Goal: Check status: Check status

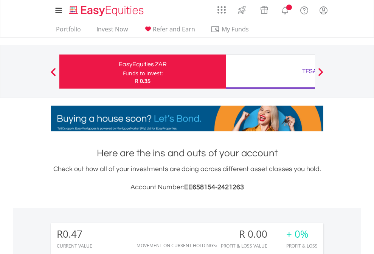
scroll to position [73, 119]
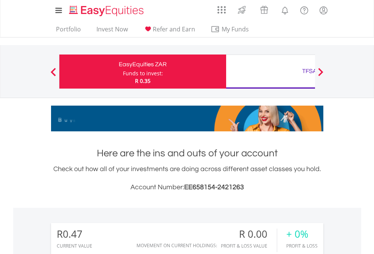
click at [123, 72] on div "Funds to invest:" at bounding box center [143, 74] width 40 height 8
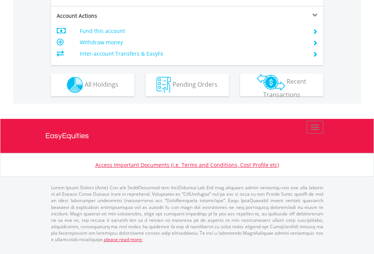
scroll to position [710, 0]
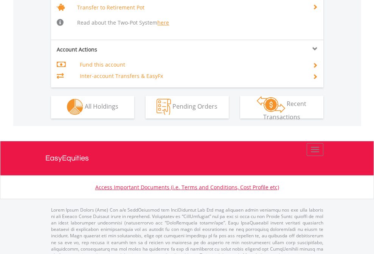
scroll to position [752, 0]
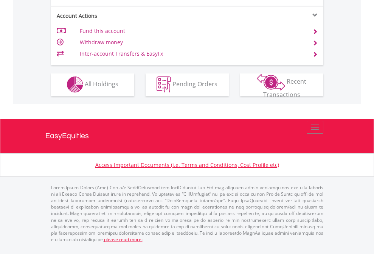
scroll to position [645, 0]
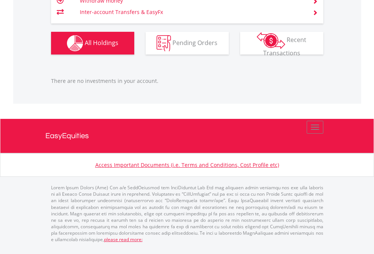
scroll to position [73, 119]
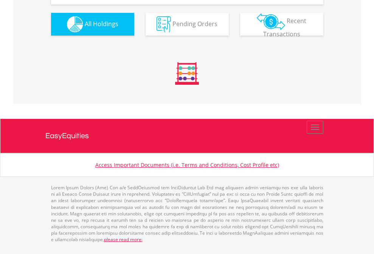
scroll to position [73, 119]
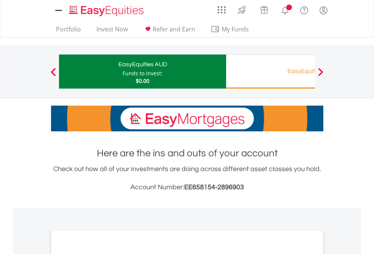
scroll to position [455, 0]
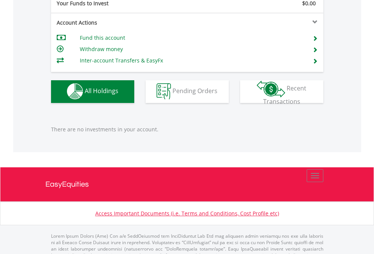
scroll to position [749, 0]
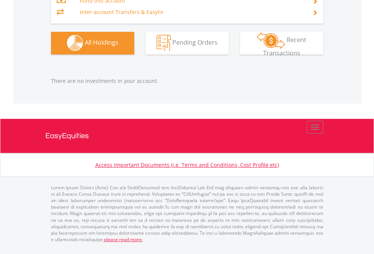
scroll to position [54, 0]
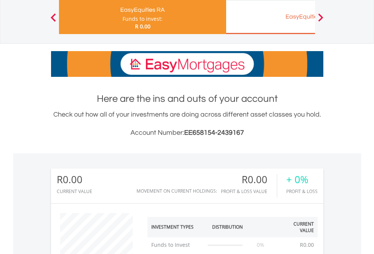
click at [271, 17] on div "EasyEquities EUR" at bounding box center [310, 16] width 158 height 11
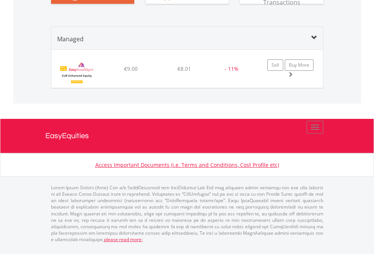
scroll to position [718, 0]
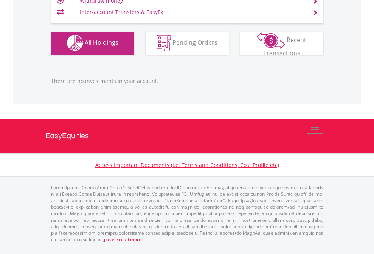
scroll to position [73, 119]
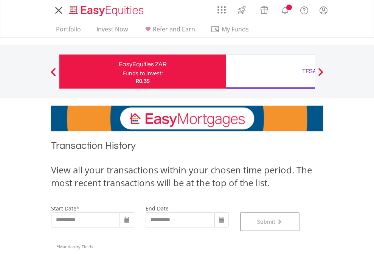
scroll to position [307, 0]
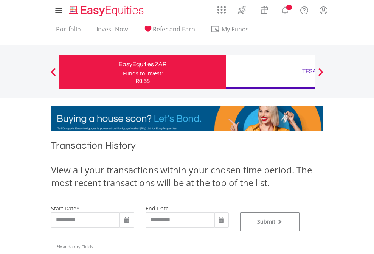
click at [271, 72] on div "TFSA" at bounding box center [310, 71] width 158 height 11
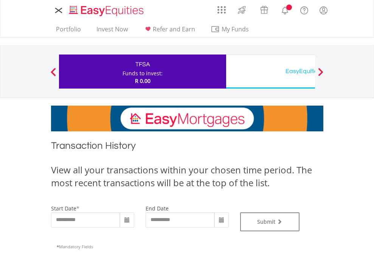
type input "**********"
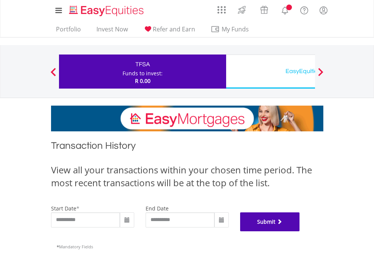
click at [300, 231] on button "Submit" at bounding box center [270, 221] width 60 height 19
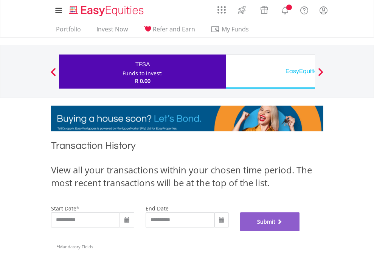
scroll to position [307, 0]
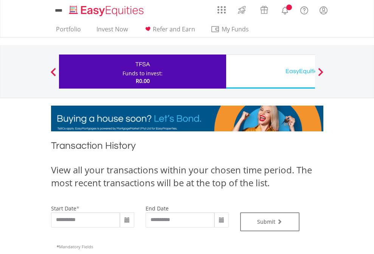
click at [271, 72] on div "EasyEquities USD" at bounding box center [310, 71] width 158 height 11
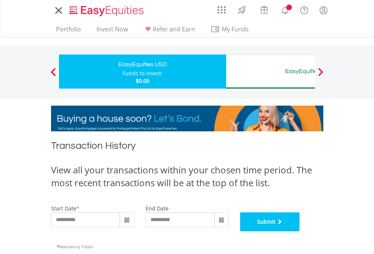
click at [300, 231] on button "Submit" at bounding box center [270, 221] width 60 height 19
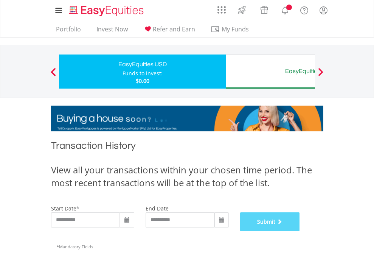
scroll to position [307, 0]
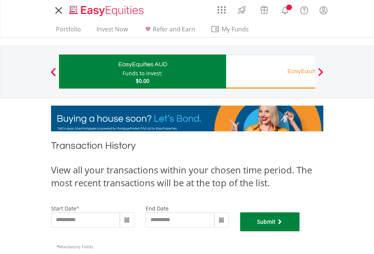
click at [300, 231] on button "Submit" at bounding box center [270, 221] width 60 height 19
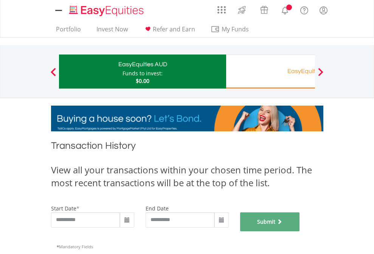
scroll to position [307, 0]
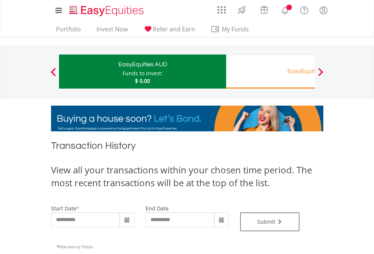
click at [271, 72] on div "EasyEquities RA" at bounding box center [310, 71] width 158 height 11
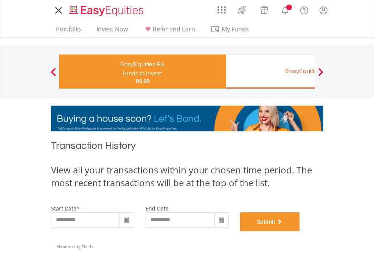
click at [300, 231] on button "Submit" at bounding box center [270, 221] width 60 height 19
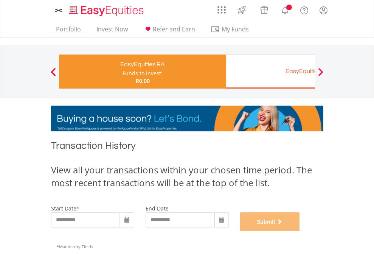
scroll to position [307, 0]
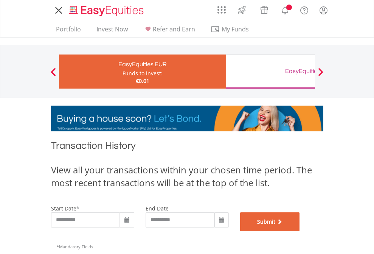
click at [300, 231] on button "Submit" at bounding box center [270, 221] width 60 height 19
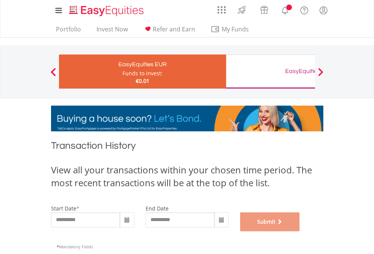
scroll to position [307, 0]
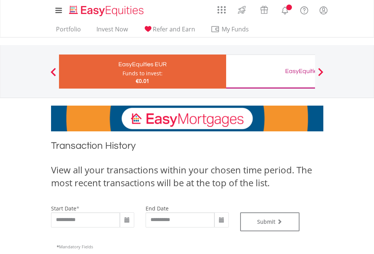
click at [271, 72] on div "EasyEquities GBP" at bounding box center [310, 71] width 158 height 11
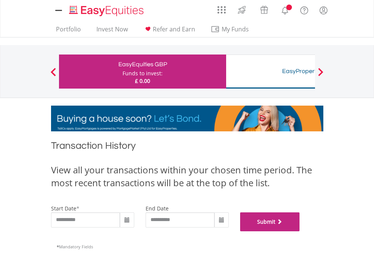
click at [300, 231] on button "Submit" at bounding box center [270, 221] width 60 height 19
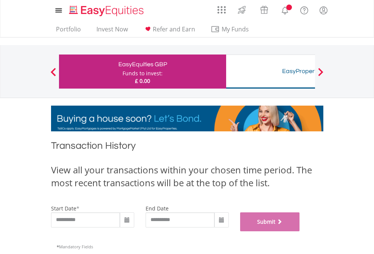
scroll to position [307, 0]
